Goal: Navigation & Orientation: Find specific page/section

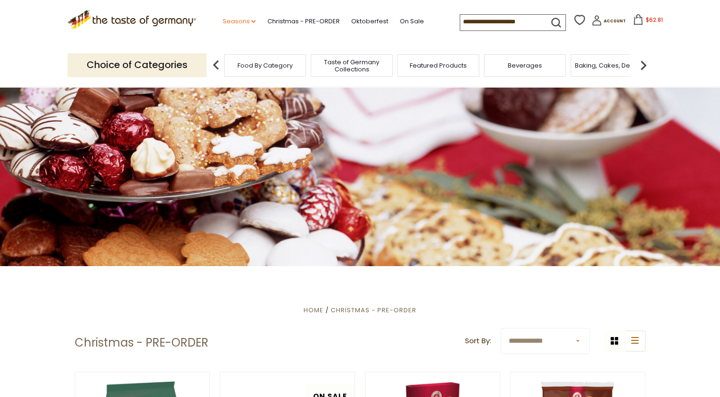
click at [251, 22] on icon at bounding box center [253, 21] width 4 height 3
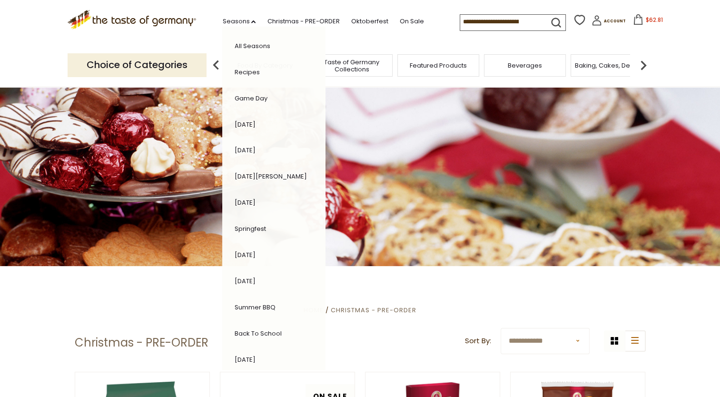
click at [247, 355] on link "[DATE]" at bounding box center [244, 359] width 21 height 9
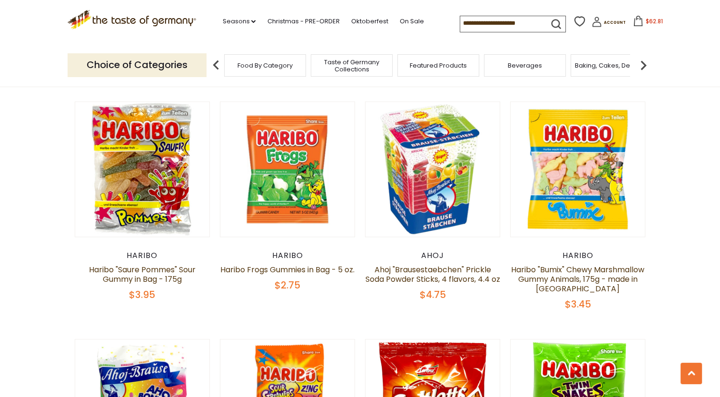
scroll to position [714, 0]
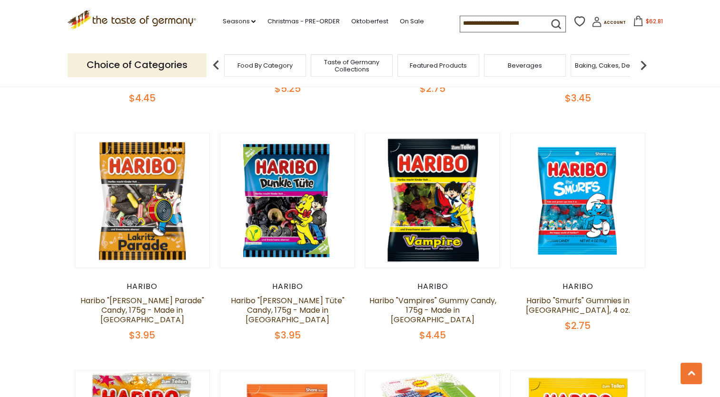
click at [97, 18] on icon ".st0{fill:#EDD300;} .st1{fill:#D33E21;}" at bounding box center [132, 20] width 129 height 20
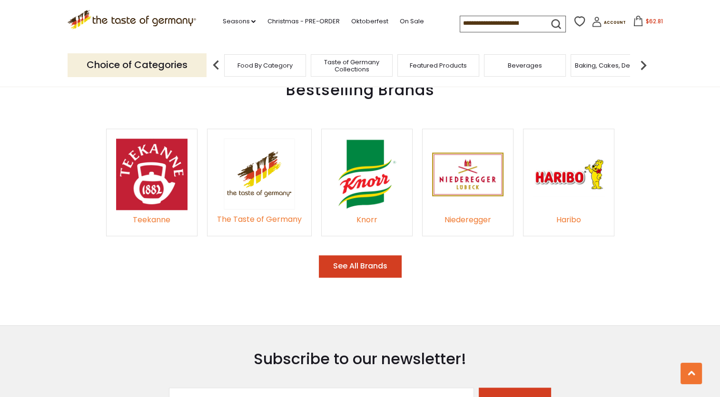
scroll to position [1429, 0]
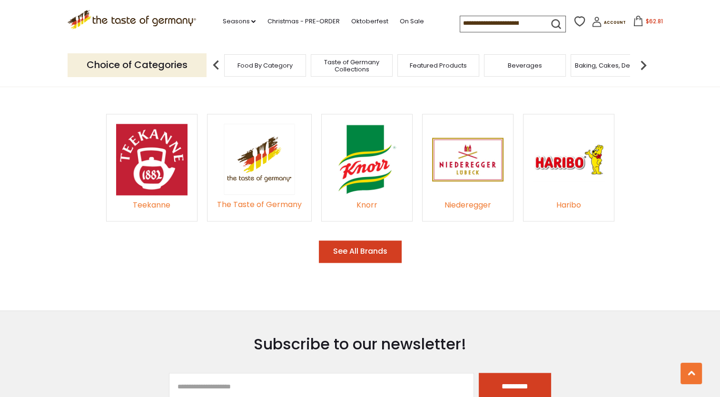
click at [359, 240] on button "See All Brands" at bounding box center [360, 251] width 83 height 22
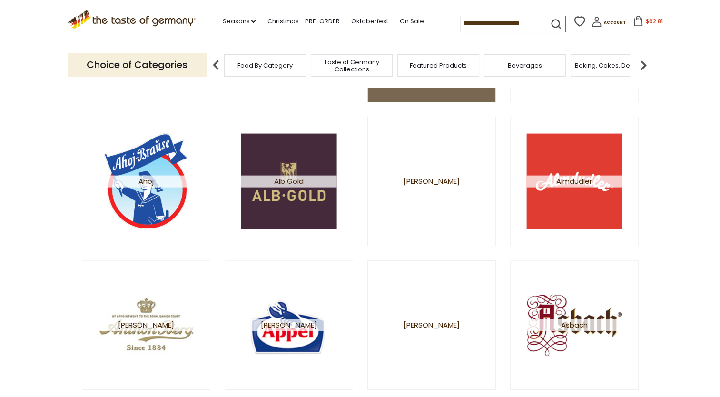
scroll to position [333, 0]
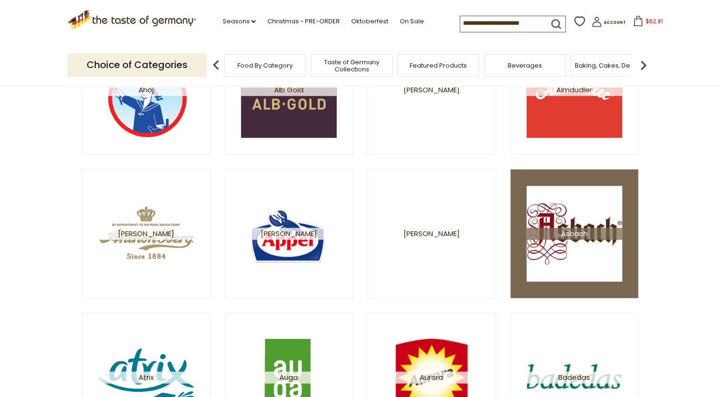
click at [553, 232] on span "Asbach" at bounding box center [575, 234] width 96 height 12
